Goal: Information Seeking & Learning: Learn about a topic

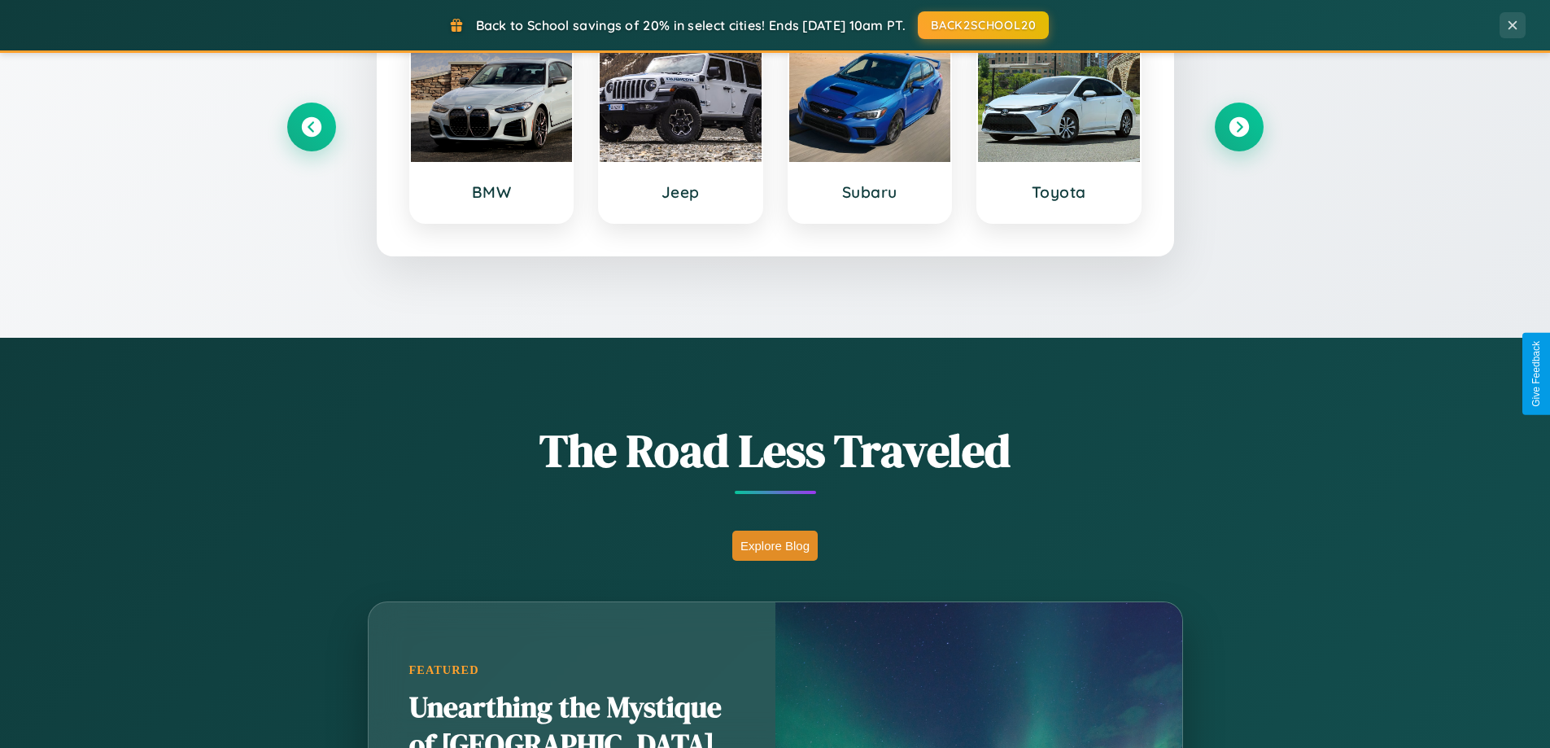
scroll to position [1120, 0]
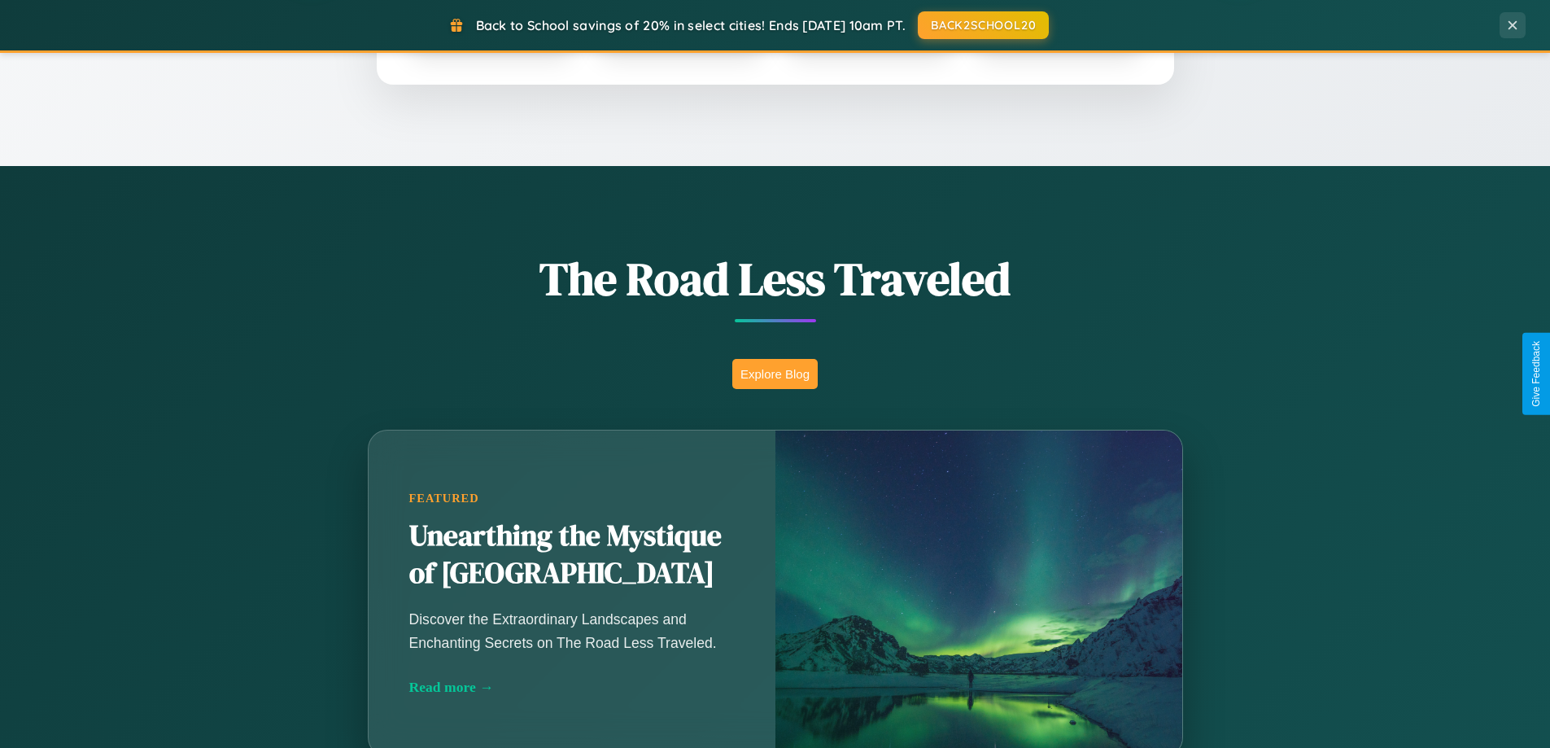
click at [775, 374] on button "Explore Blog" at bounding box center [774, 374] width 85 height 30
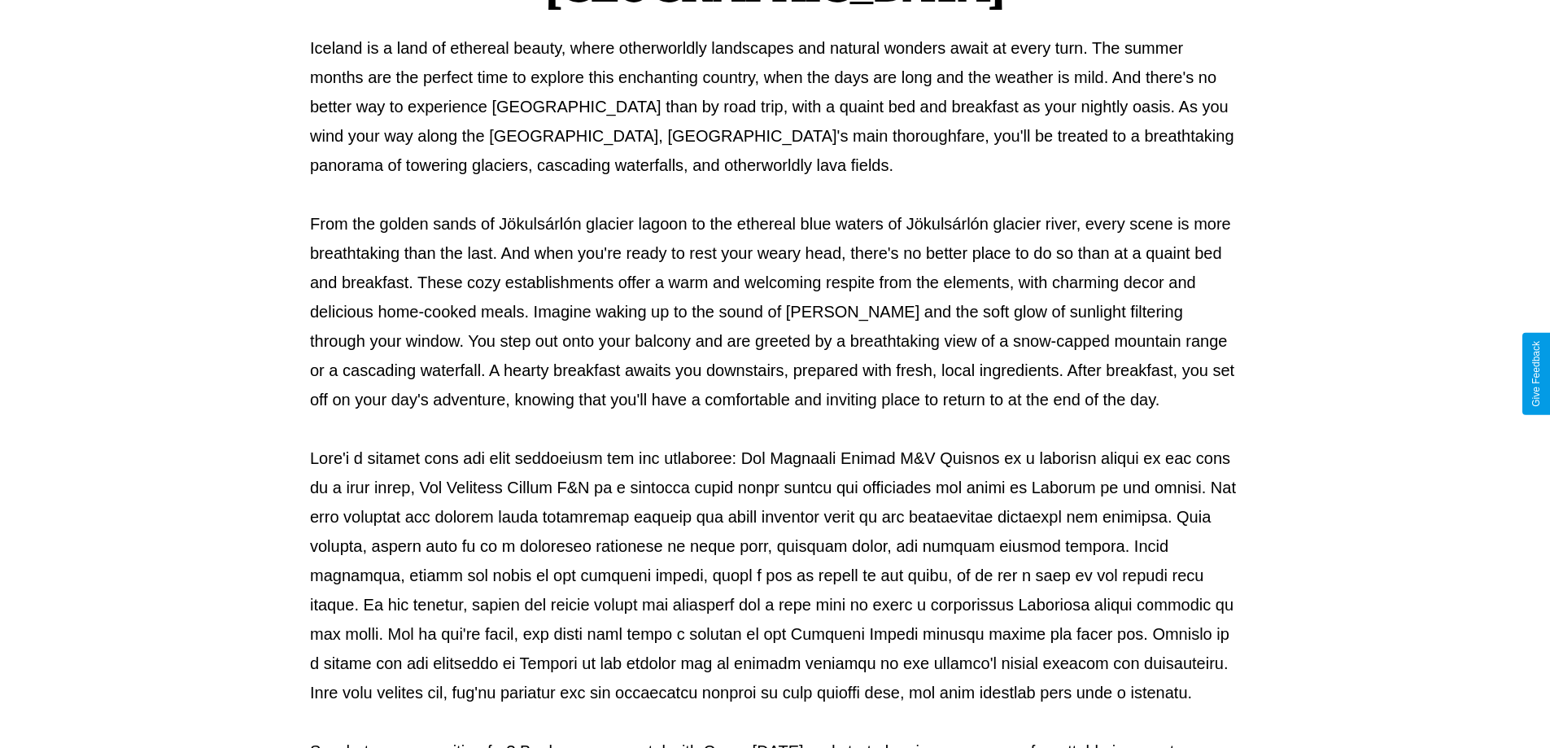
scroll to position [526, 0]
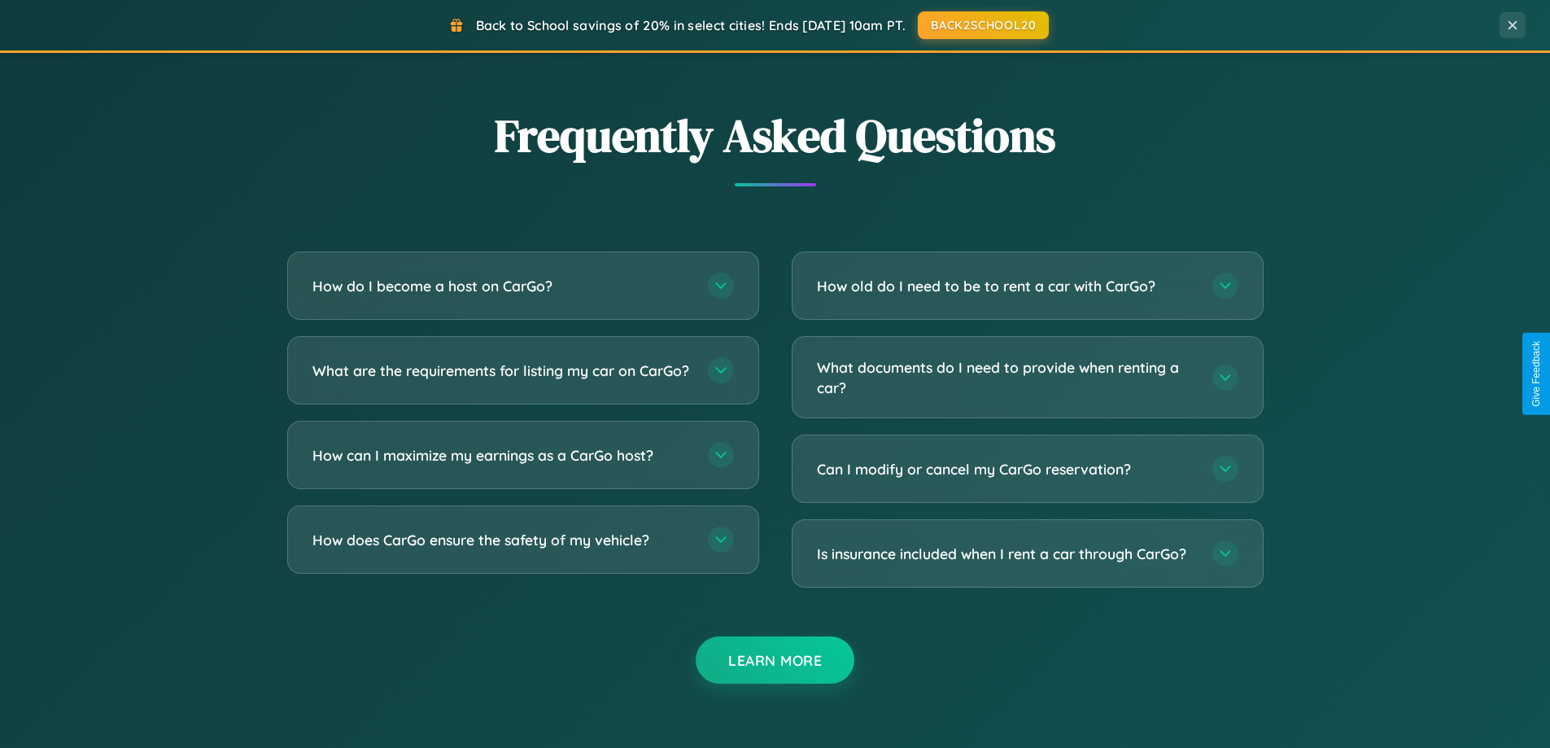
scroll to position [3131, 0]
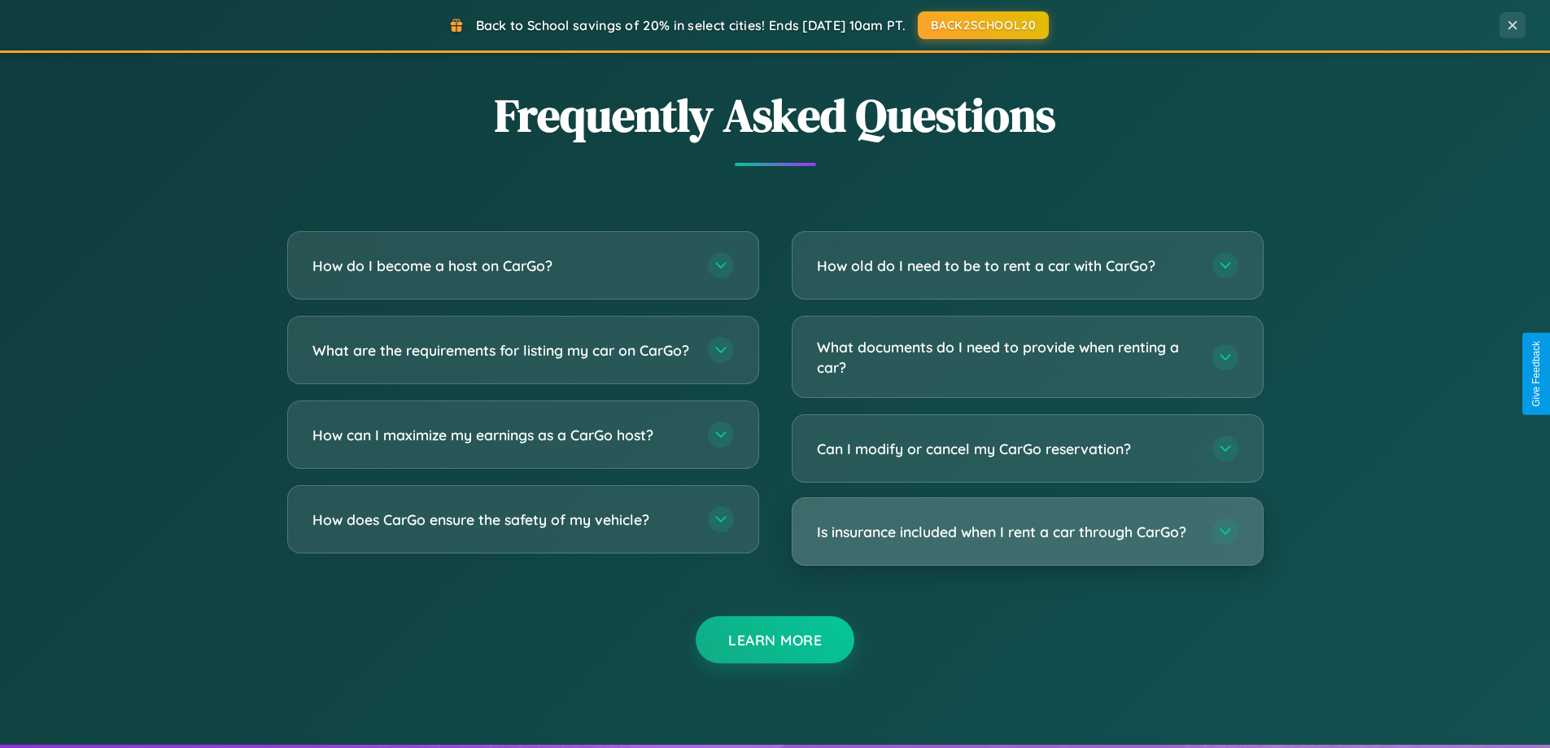
click at [1027, 531] on h3 "Is insurance included when I rent a car through CarGo?" at bounding box center [1006, 532] width 379 height 20
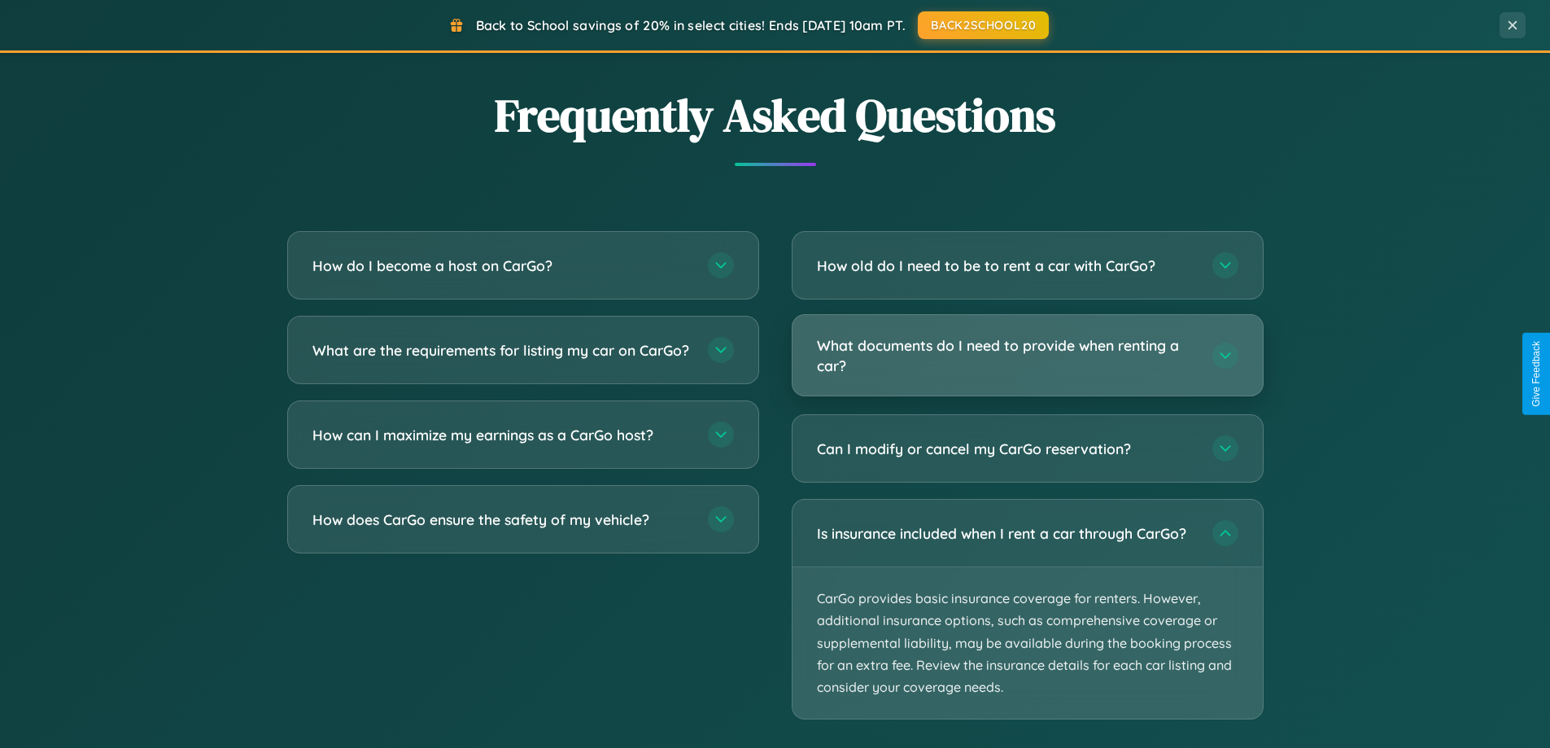
click at [1027, 356] on h3 "What documents do I need to provide when renting a car?" at bounding box center [1006, 355] width 379 height 40
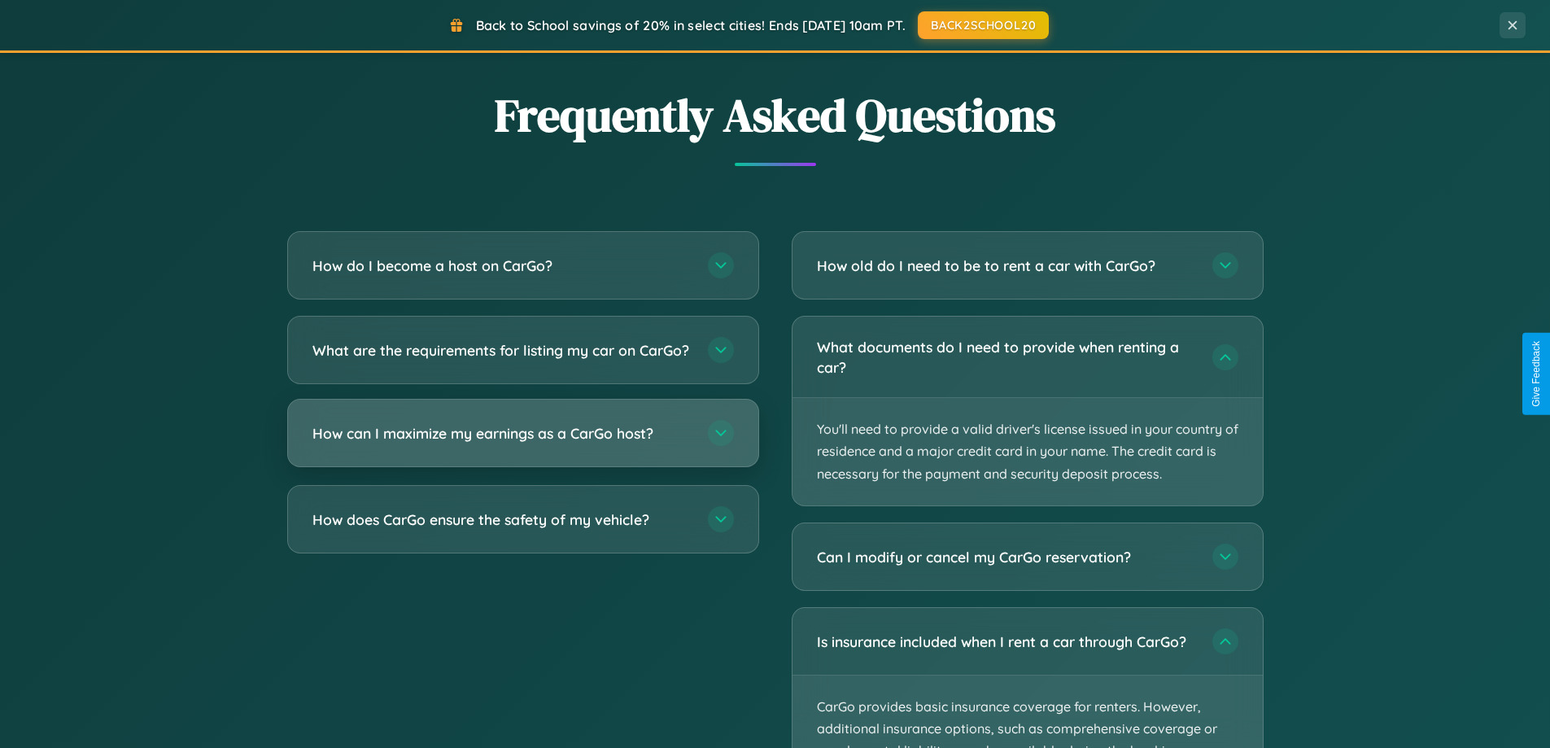
click at [522, 443] on h3 "How can I maximize my earnings as a CarGo host?" at bounding box center [501, 433] width 379 height 20
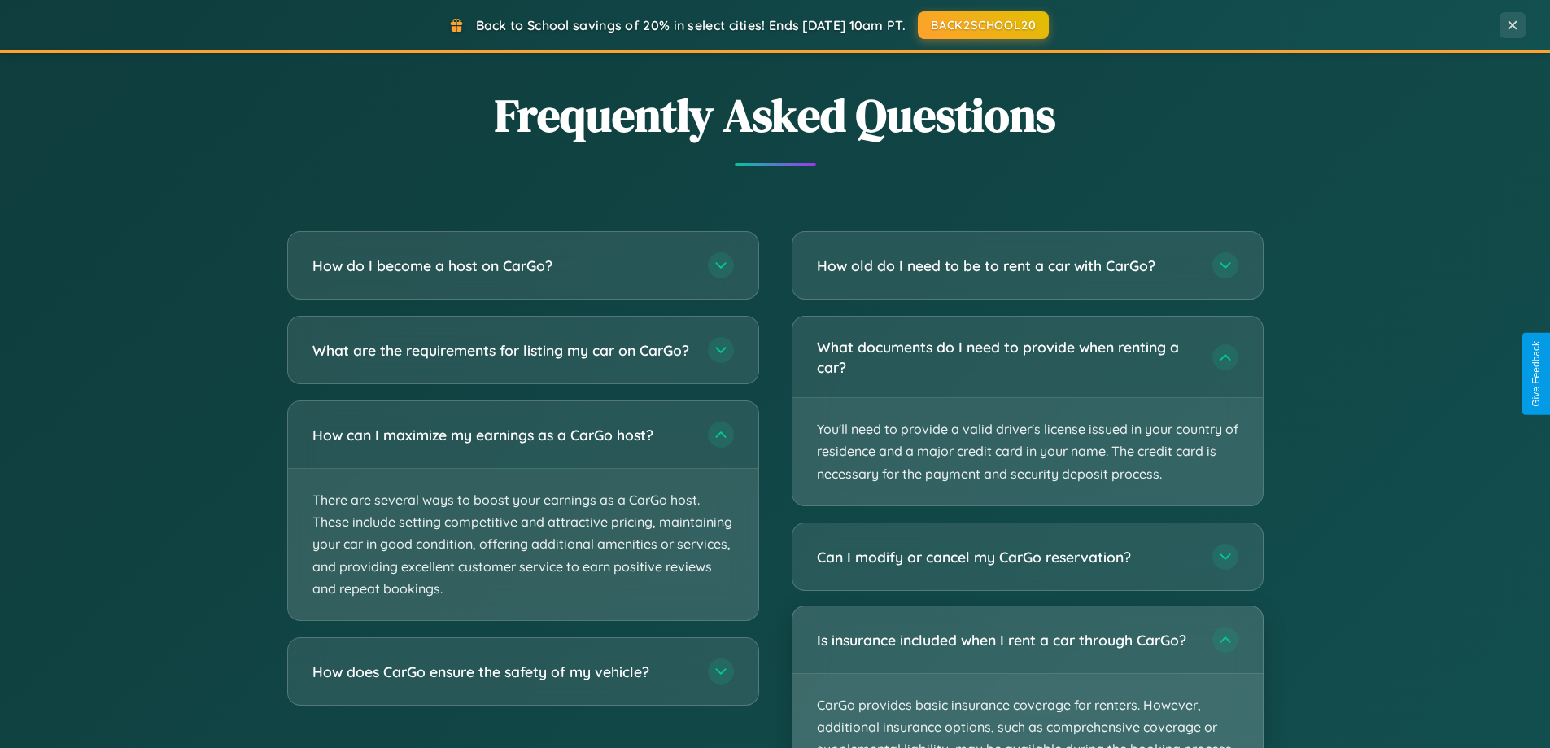
click at [1027, 676] on p "CarGo provides basic insurance coverage for renters. However, additional insura…" at bounding box center [1028, 749] width 470 height 151
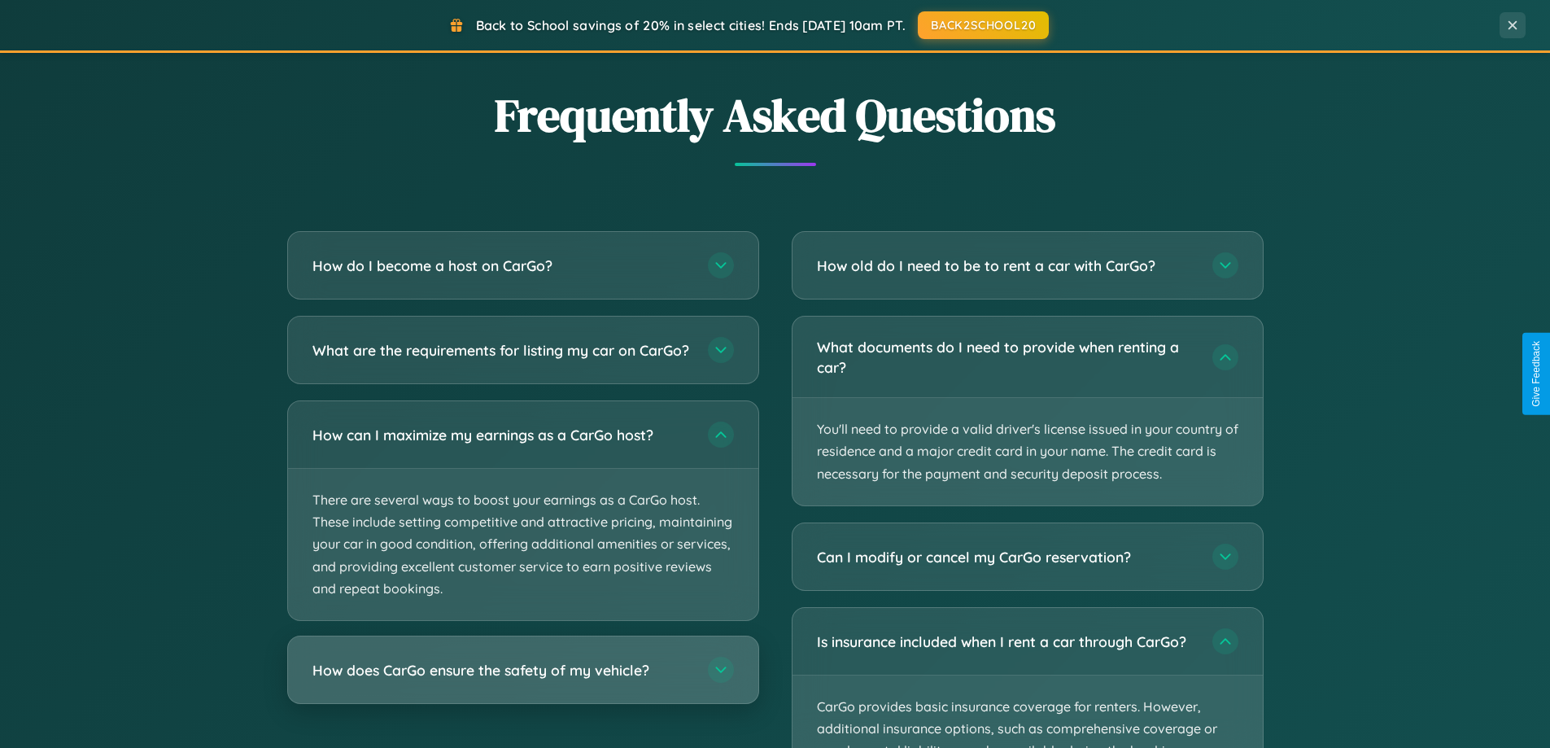
click at [522, 680] on h3 "How does CarGo ensure the safety of my vehicle?" at bounding box center [501, 670] width 379 height 20
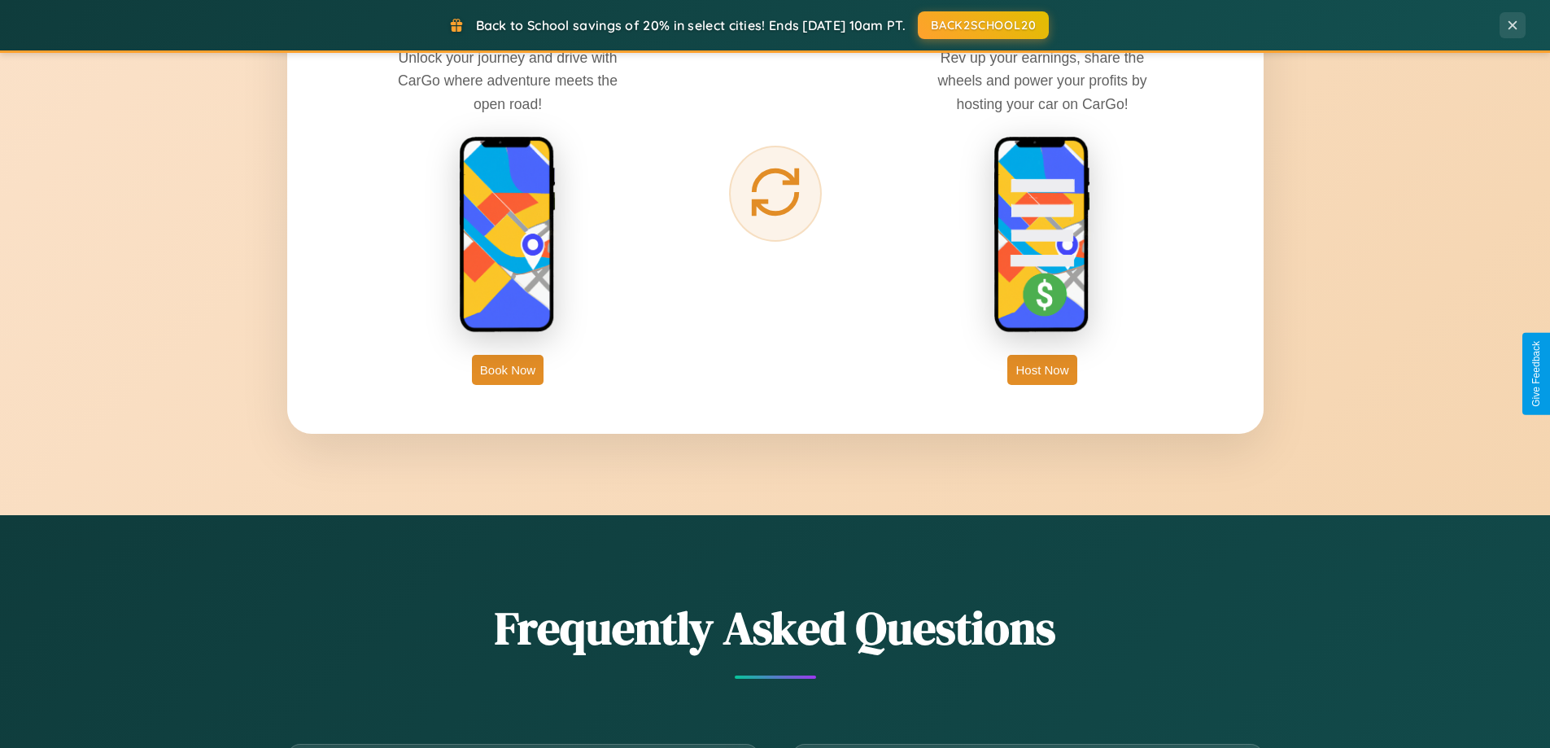
scroll to position [2615, 0]
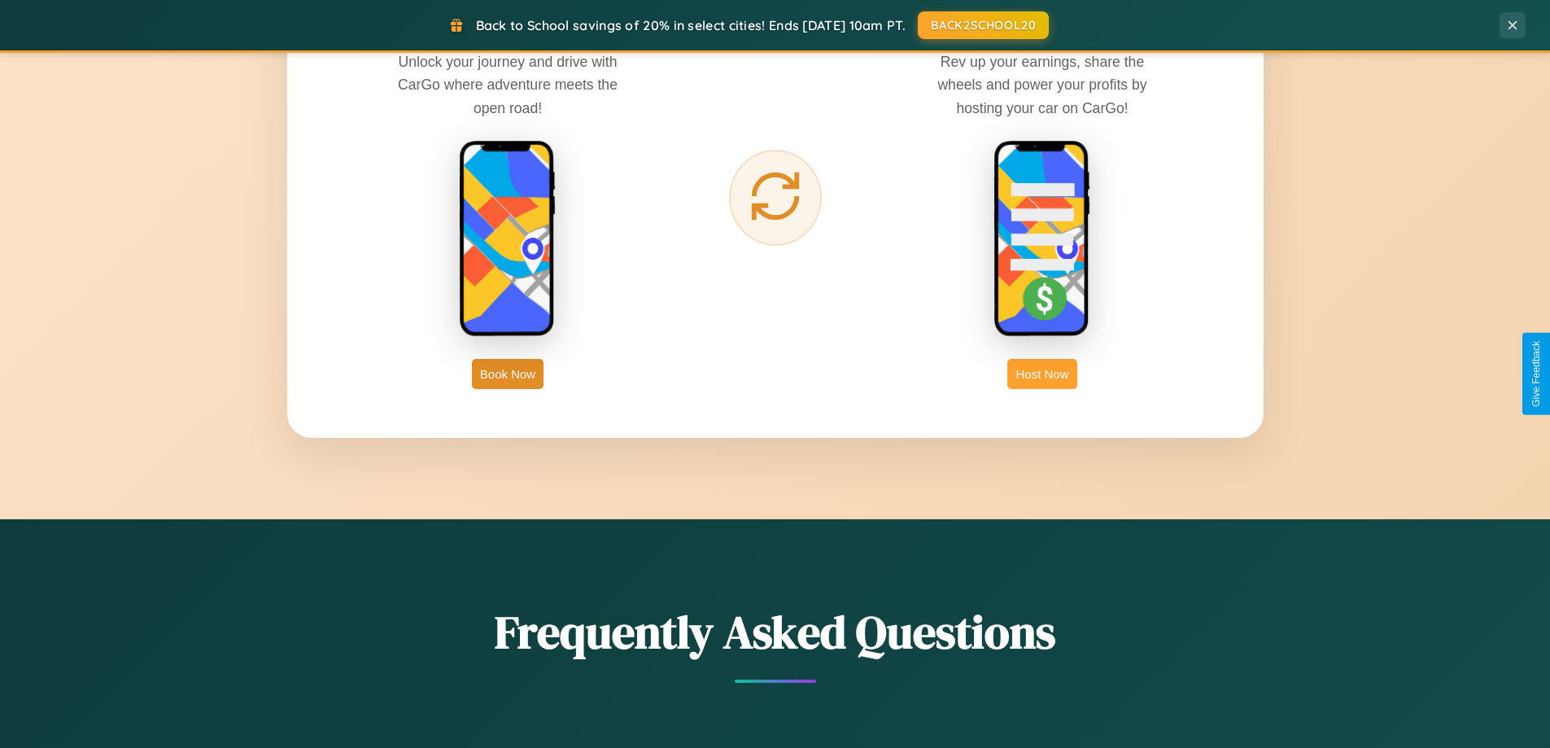
click at [1042, 374] on button "Host Now" at bounding box center [1041, 374] width 69 height 30
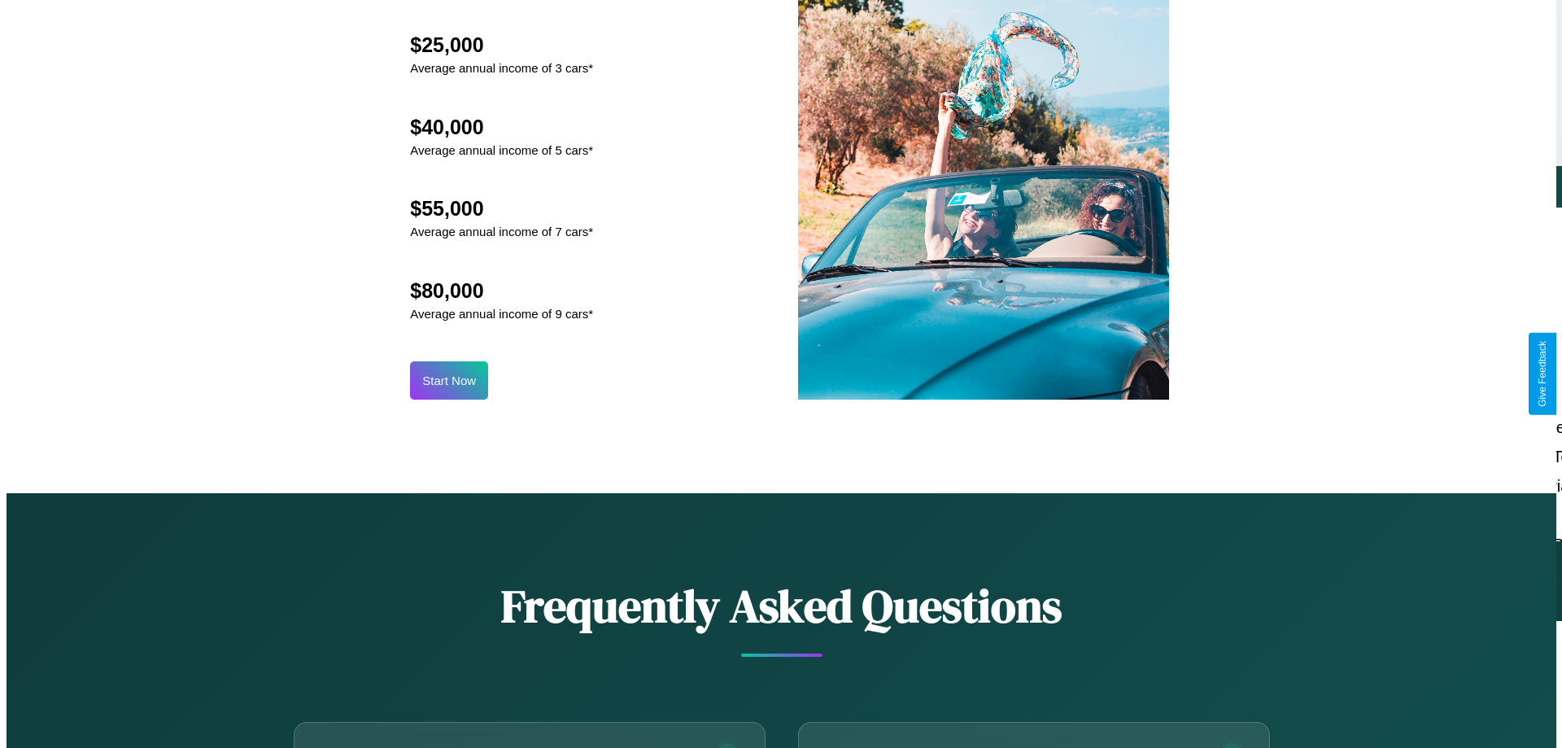
scroll to position [1697, 0]
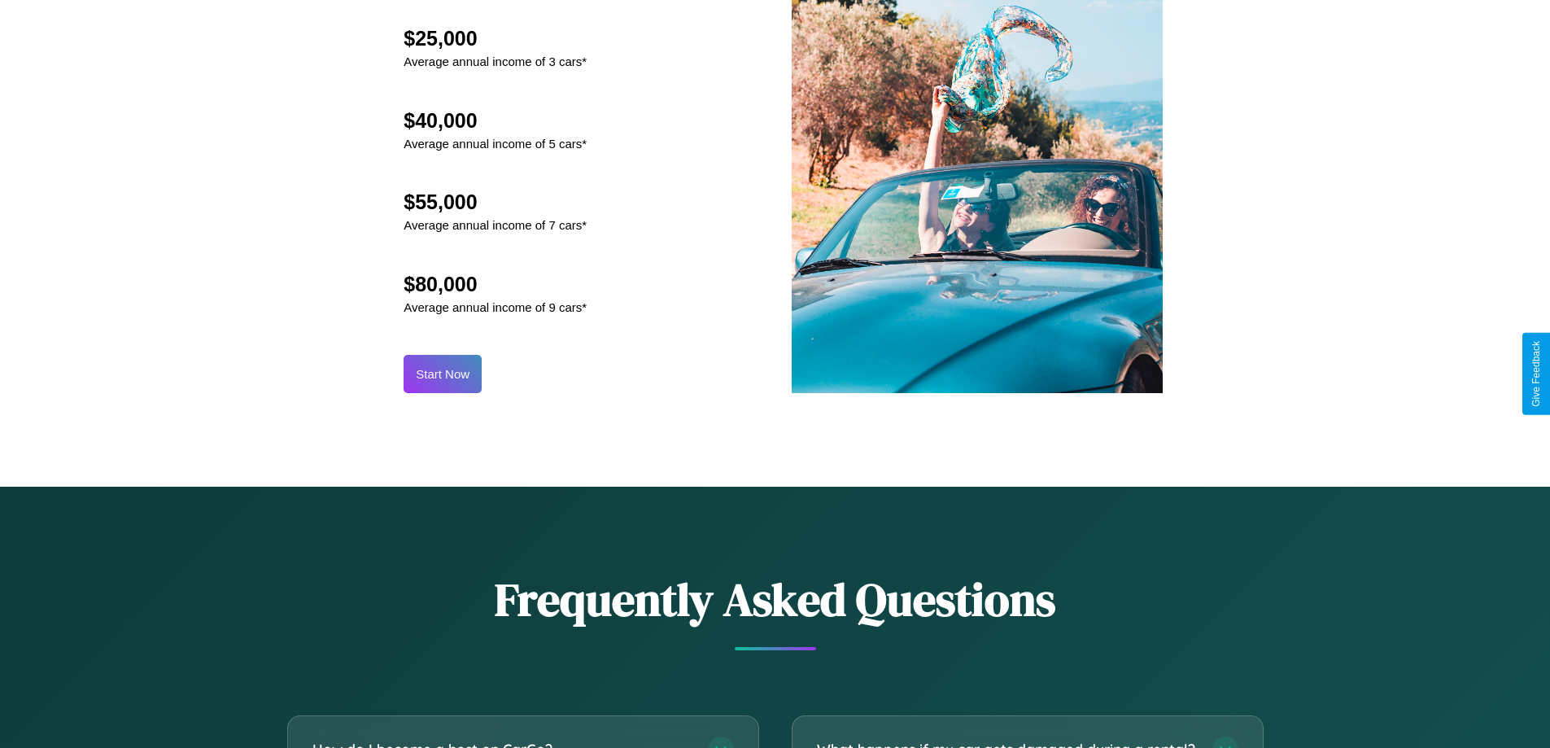
click at [443, 374] on button "Start Now" at bounding box center [443, 374] width 78 height 38
